Goal: Information Seeking & Learning: Learn about a topic

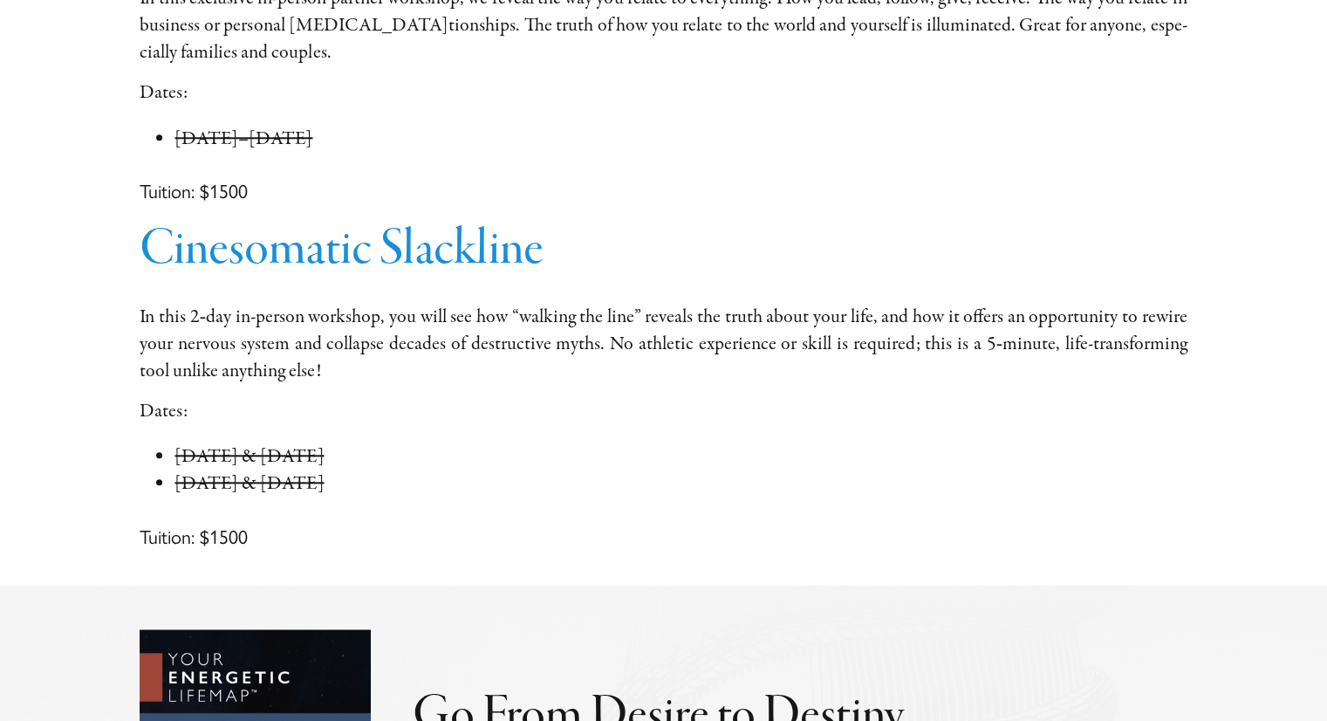
scroll to position [1778, 0]
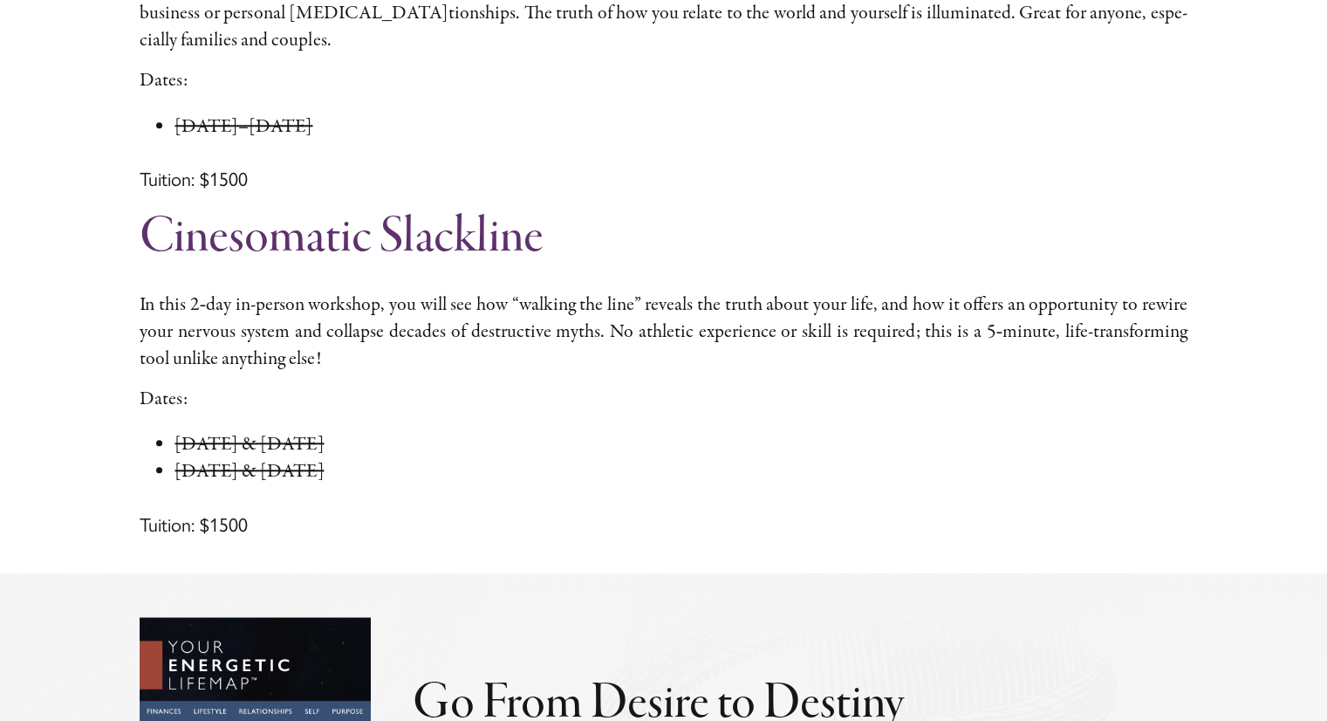
click at [465, 263] on link "Cinesomatic Slackline" at bounding box center [341, 237] width 403 height 65
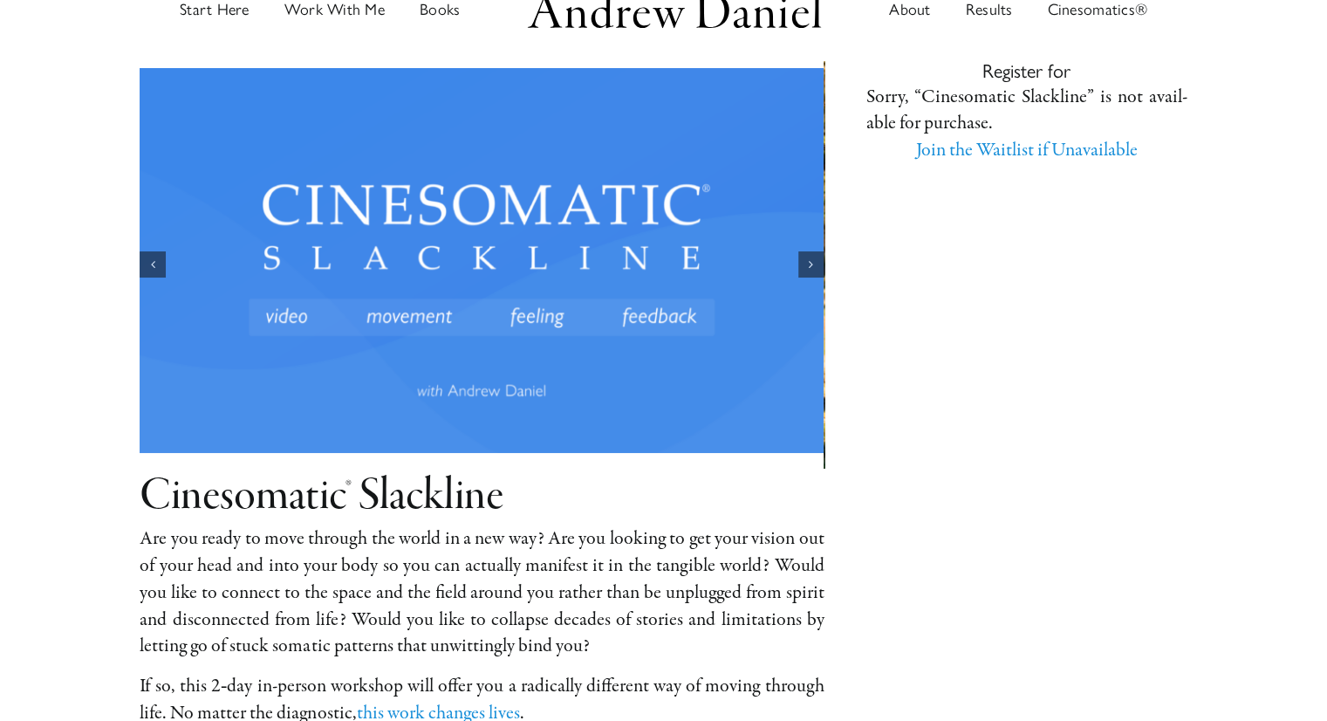
scroll to position [49, 0]
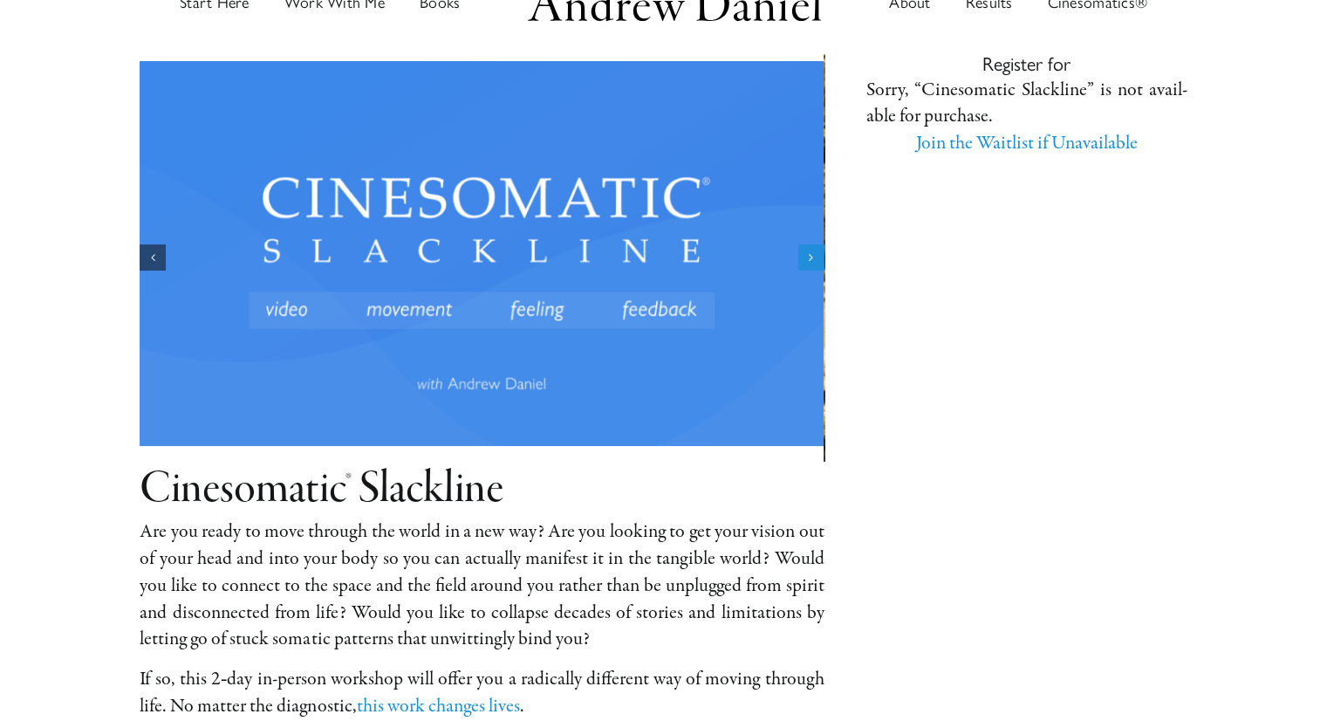
click at [820, 259] on div "Next slide" at bounding box center [811, 257] width 26 height 26
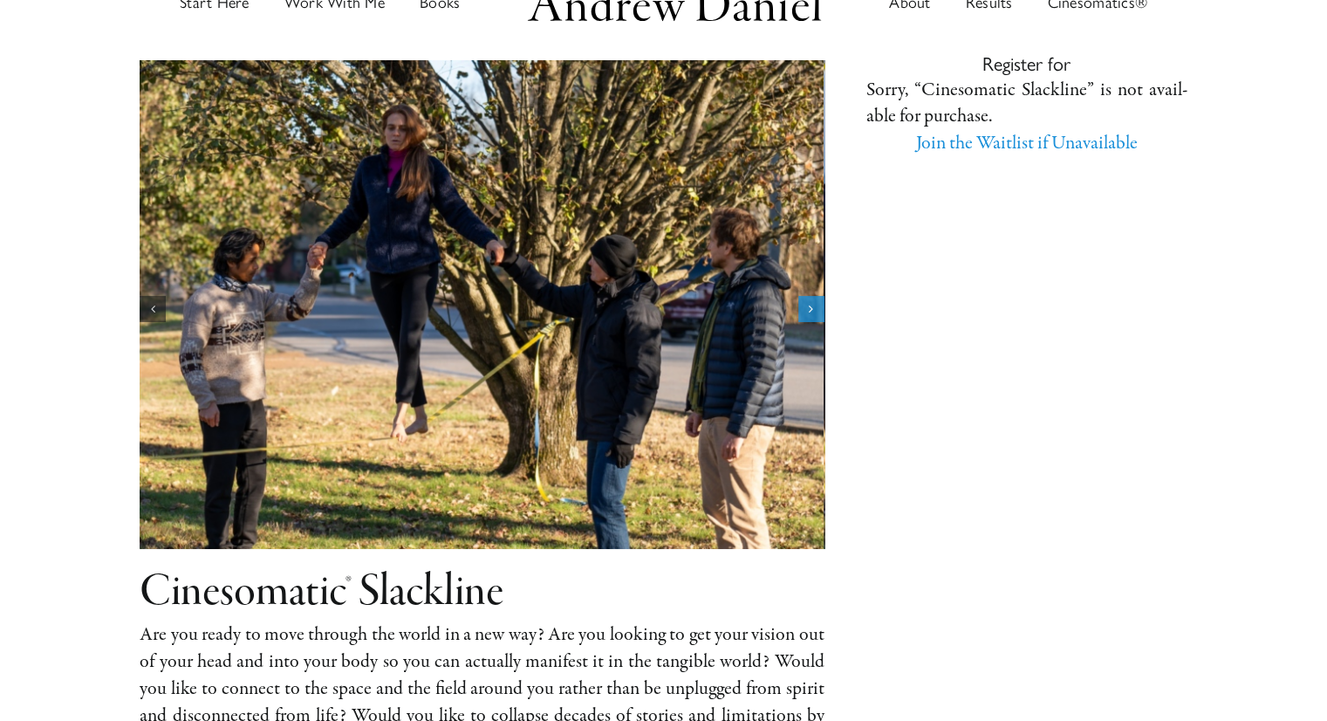
click at [820, 259] on img "2 / 5" at bounding box center [482, 304] width 684 height 489
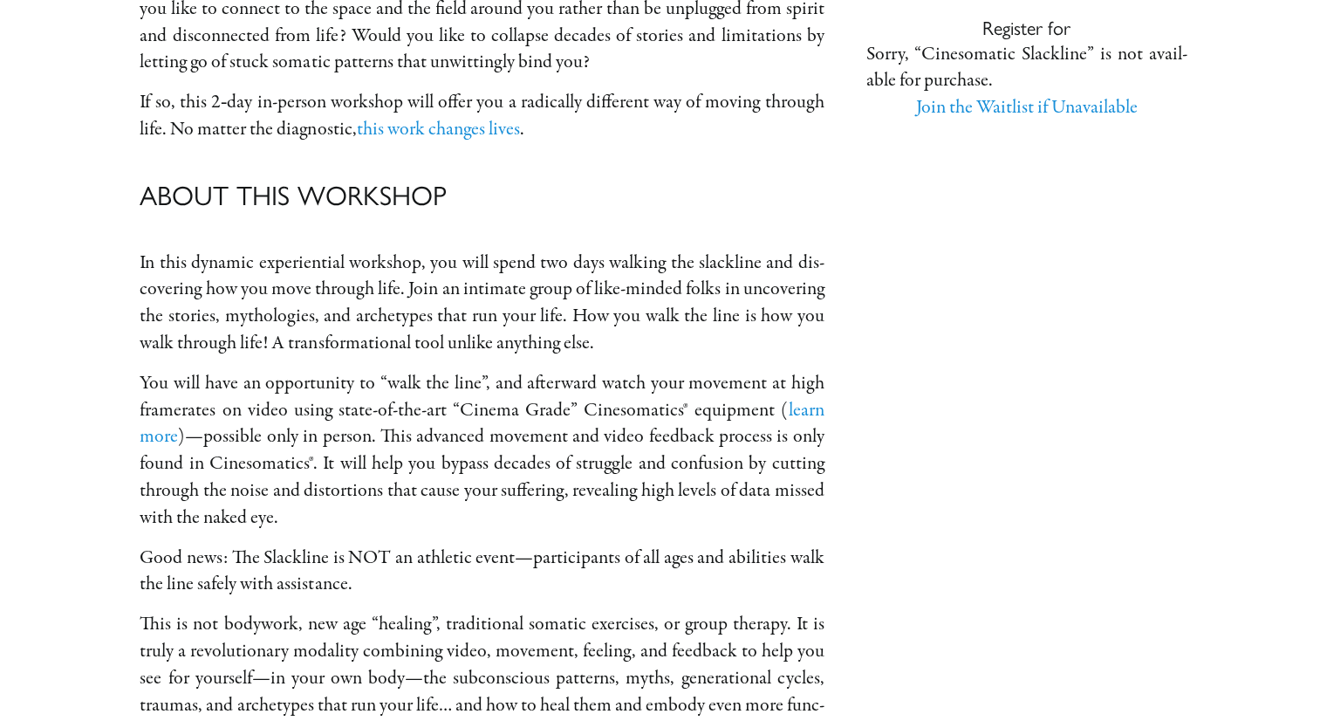
scroll to position [602, 0]
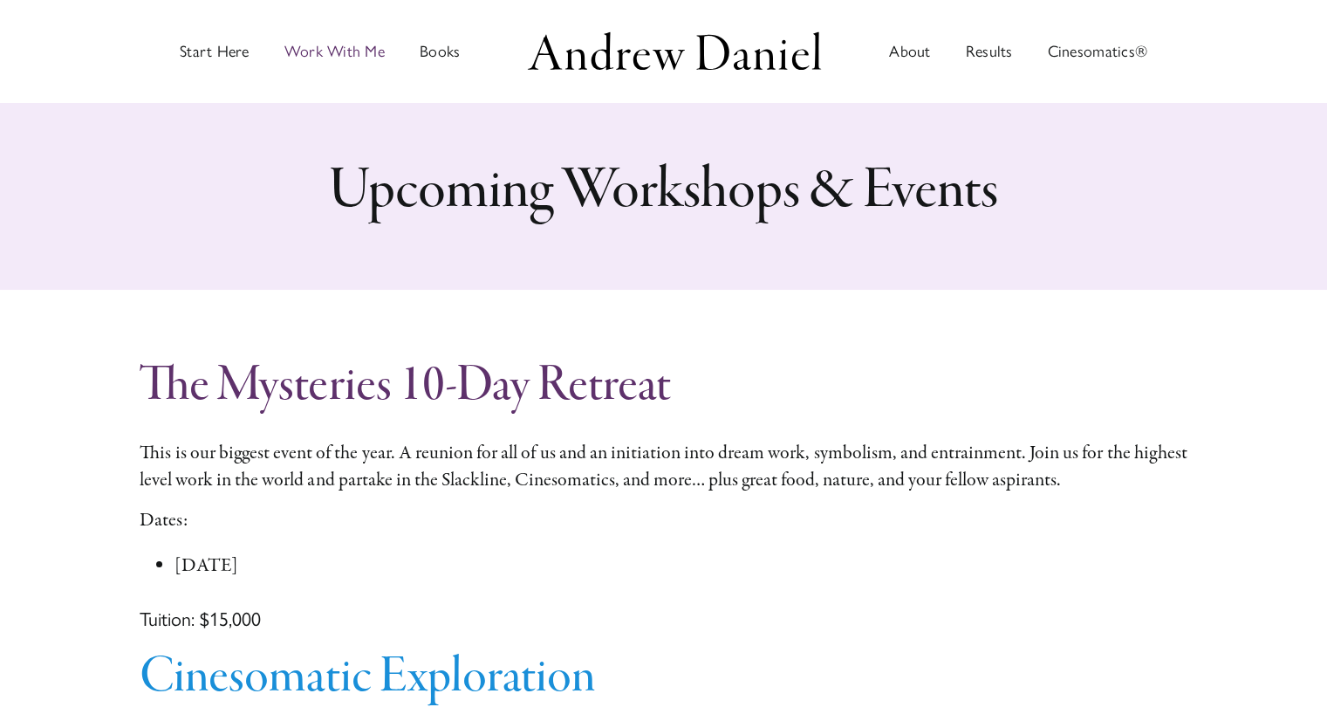
click at [489, 380] on link "The Mysteries 10-Day Retreat" at bounding box center [405, 385] width 530 height 65
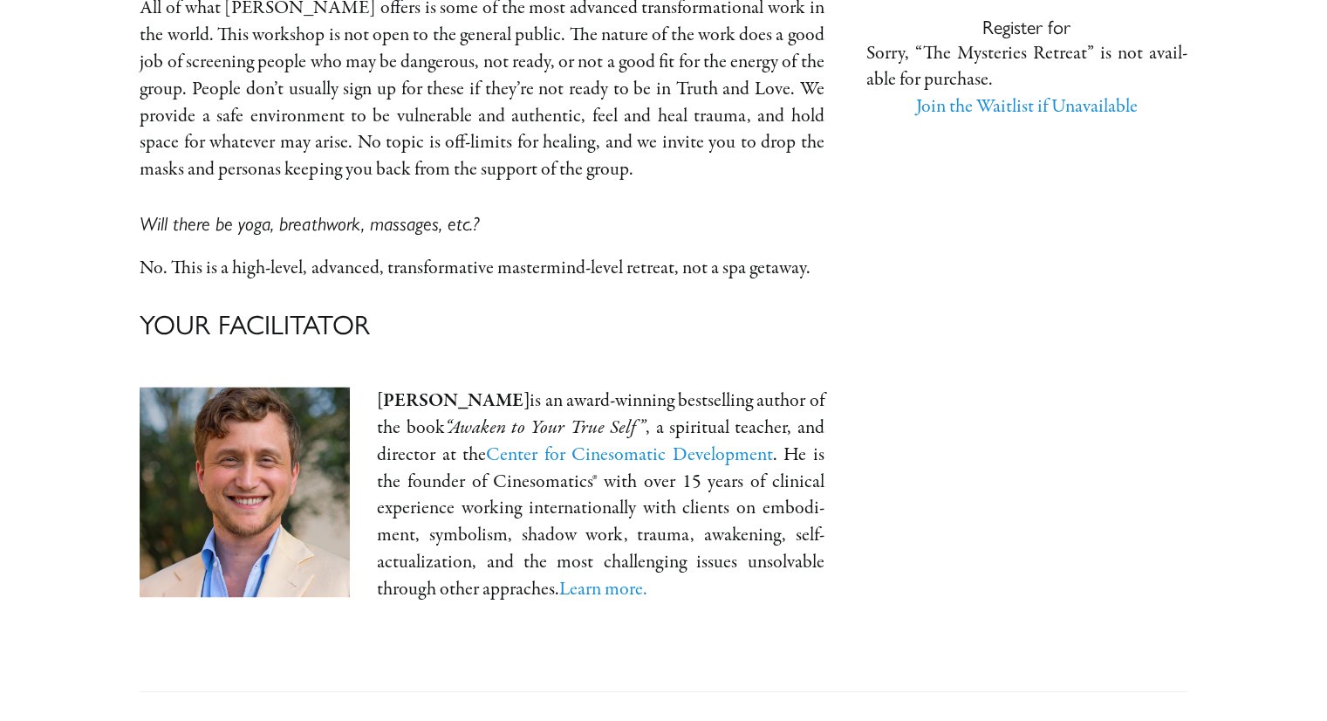
scroll to position [2918, 0]
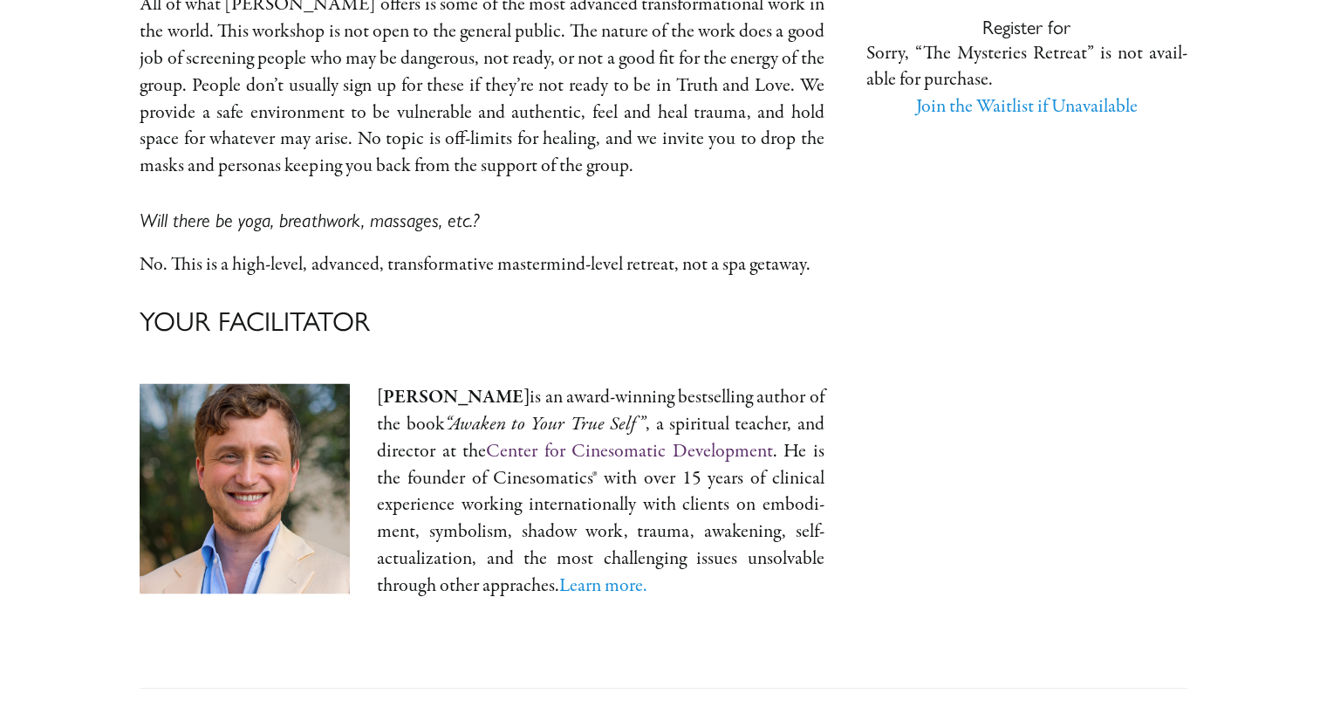
click at [600, 452] on link "Center for Cinesomatic Development" at bounding box center [629, 450] width 286 height 26
